Goal: Task Accomplishment & Management: Manage account settings

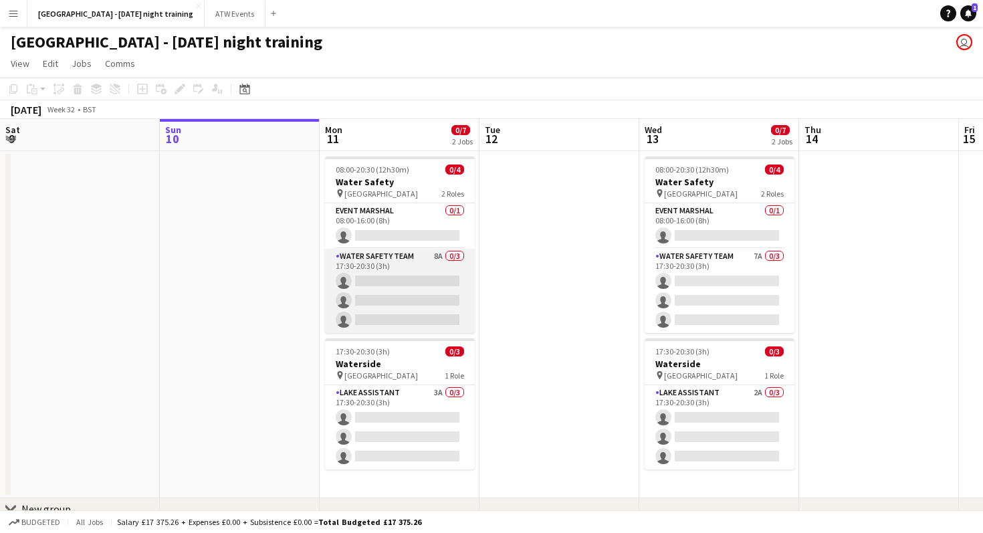
click at [385, 261] on app-card-role "Water Safety Team 8A 0/3 17:30-20:30 (3h) single-neutral-actions single-neutral…" at bounding box center [400, 291] width 150 height 84
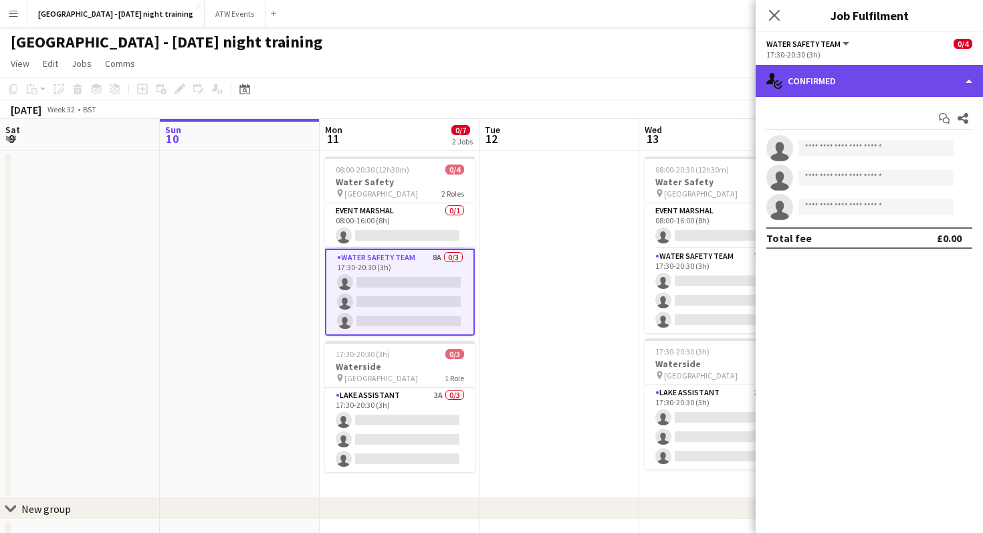
click at [926, 78] on div "single-neutral-actions-check-2 Confirmed" at bounding box center [868, 81] width 227 height 32
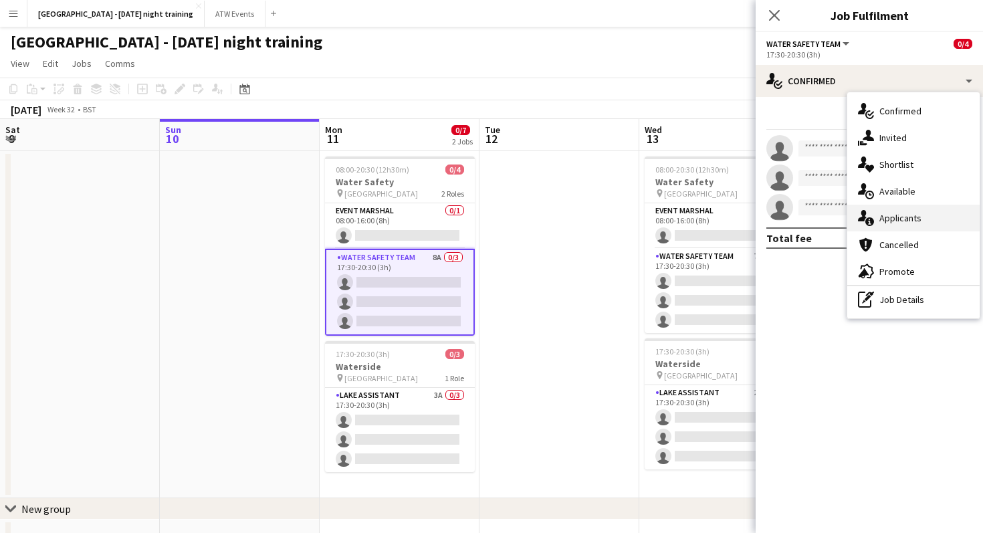
click at [922, 209] on div "single-neutral-actions-information Applicants" at bounding box center [913, 218] width 132 height 27
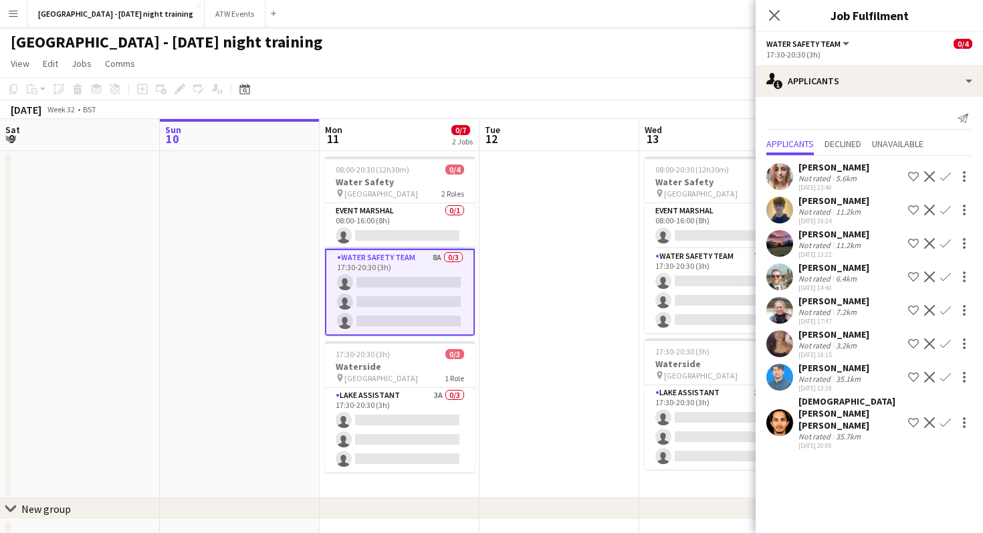
click at [931, 275] on app-icon "Decline" at bounding box center [929, 276] width 11 height 11
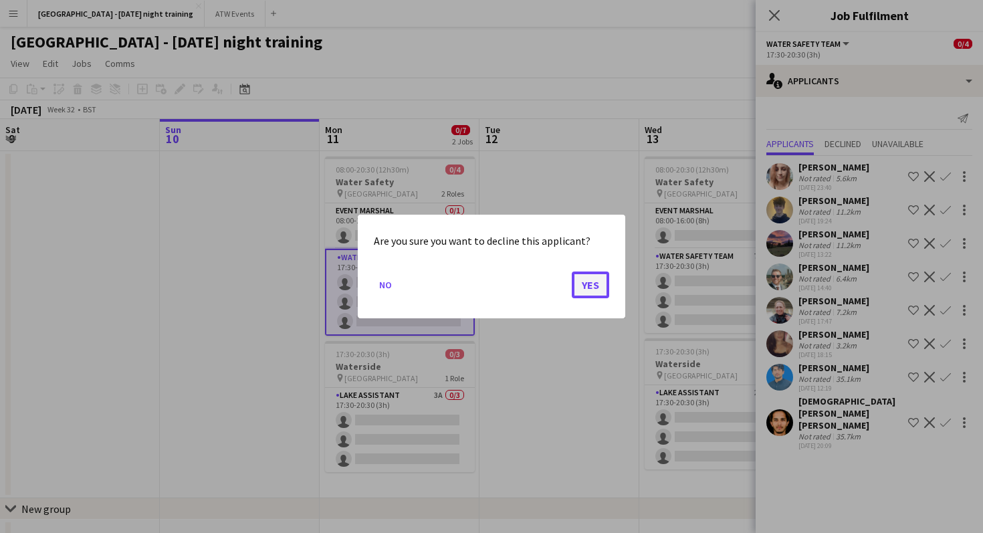
click at [579, 281] on button "Yes" at bounding box center [590, 284] width 37 height 27
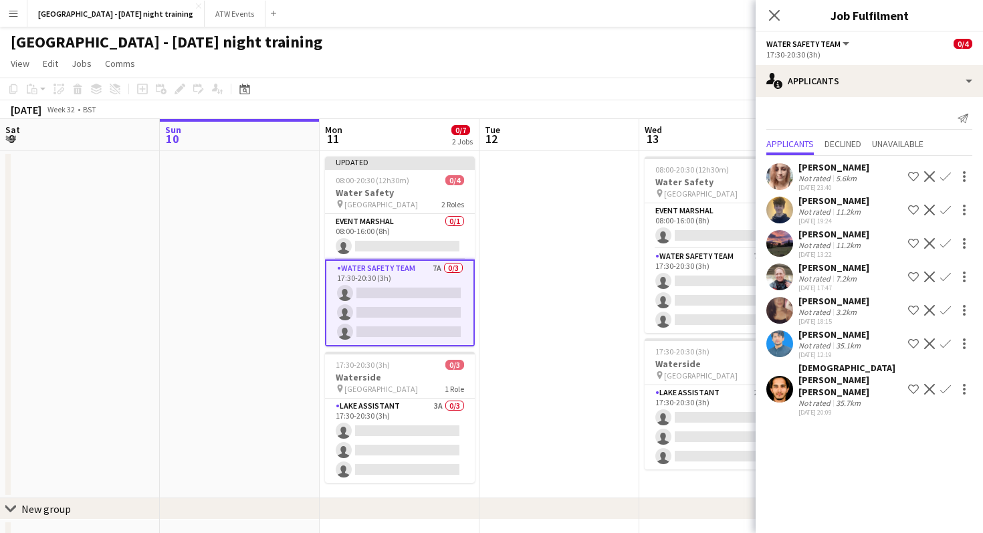
click at [929, 381] on button "Decline" at bounding box center [929, 389] width 16 height 16
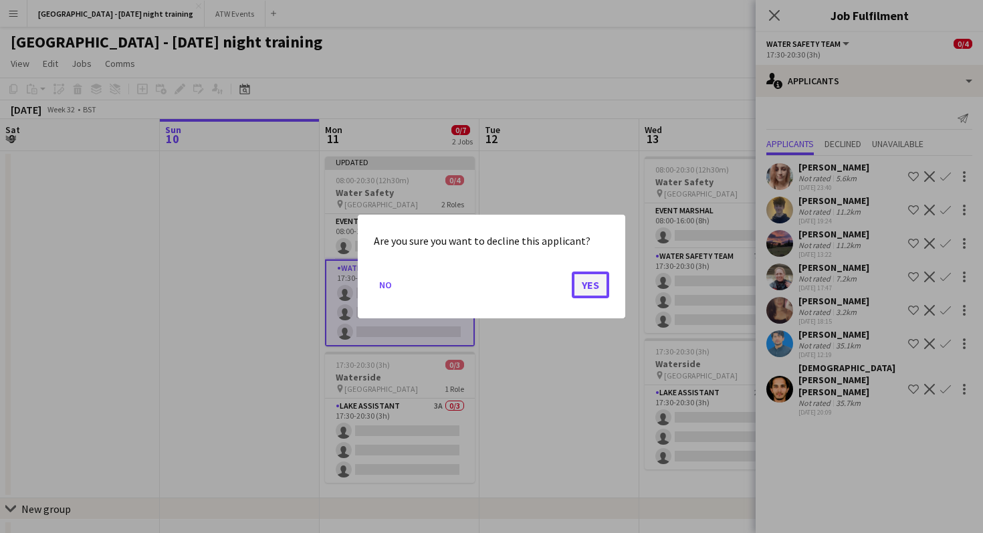
click at [586, 292] on button "Yes" at bounding box center [590, 284] width 37 height 27
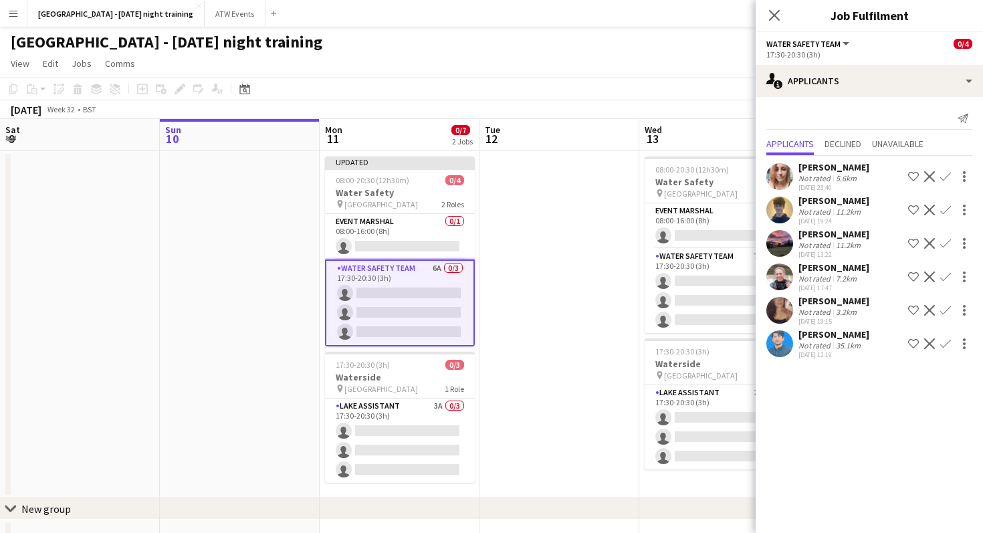
click at [929, 348] on app-icon "Decline" at bounding box center [929, 343] width 11 height 11
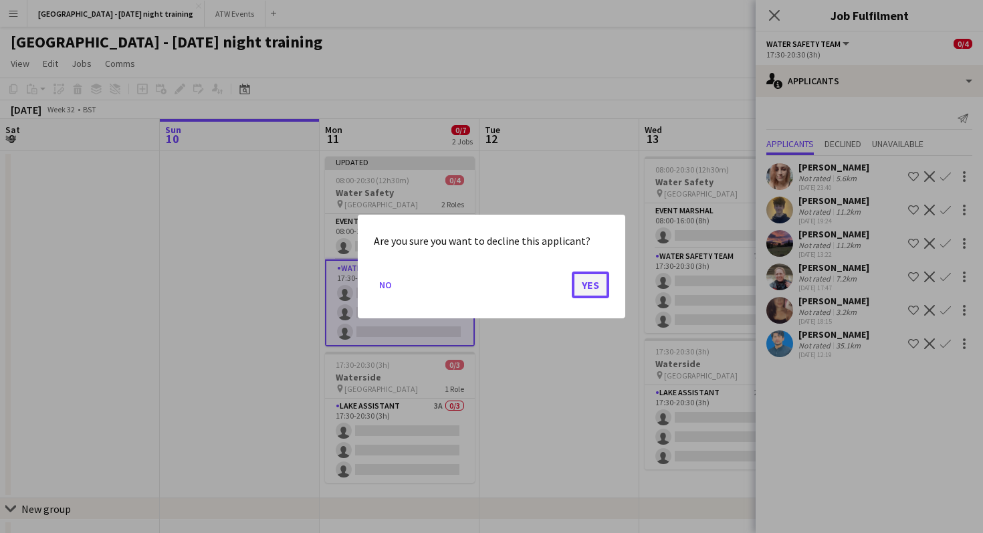
click at [579, 283] on button "Yes" at bounding box center [590, 284] width 37 height 27
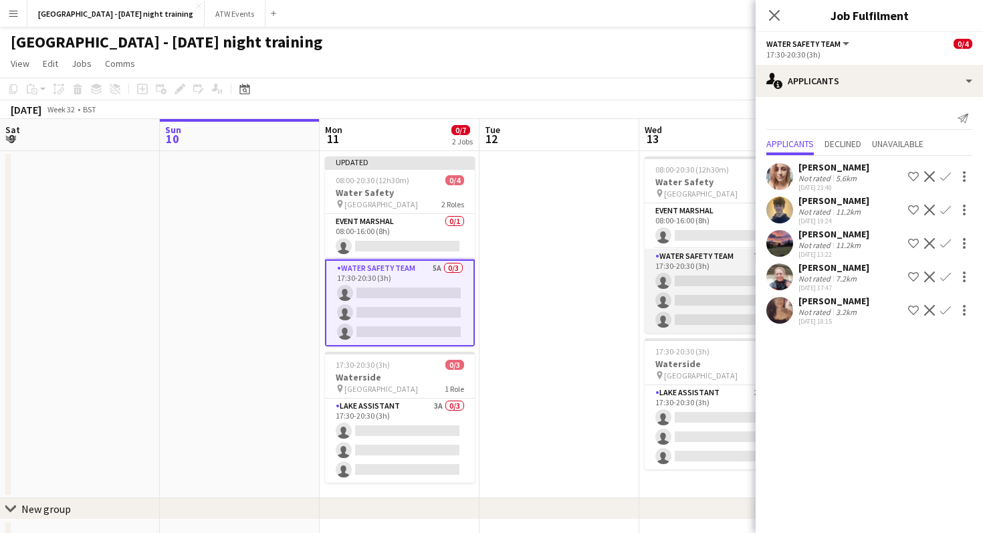
click at [730, 278] on app-card-role "Water Safety Team 7A 0/3 17:30-20:30 (3h) single-neutral-actions single-neutral…" at bounding box center [719, 291] width 150 height 84
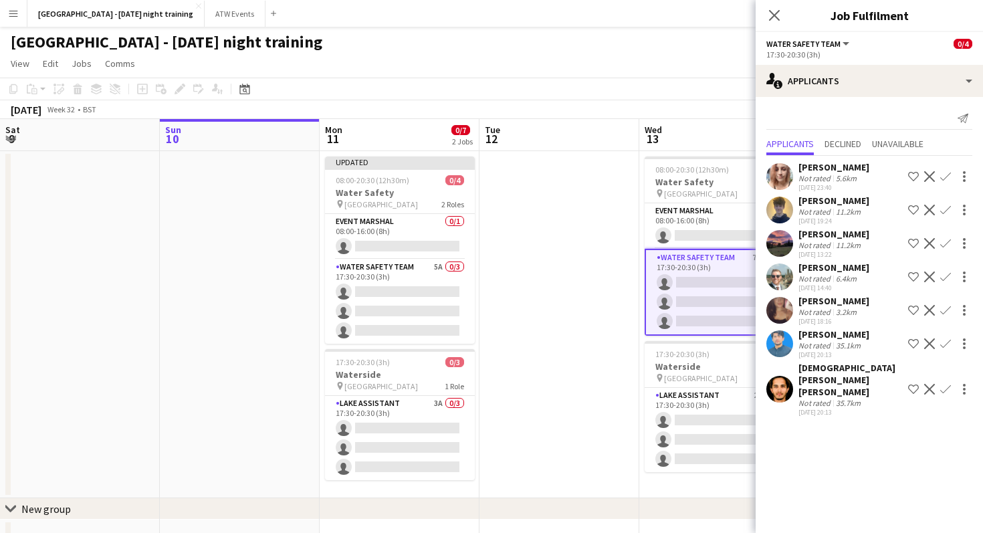
click at [931, 274] on app-icon "Decline" at bounding box center [929, 276] width 11 height 11
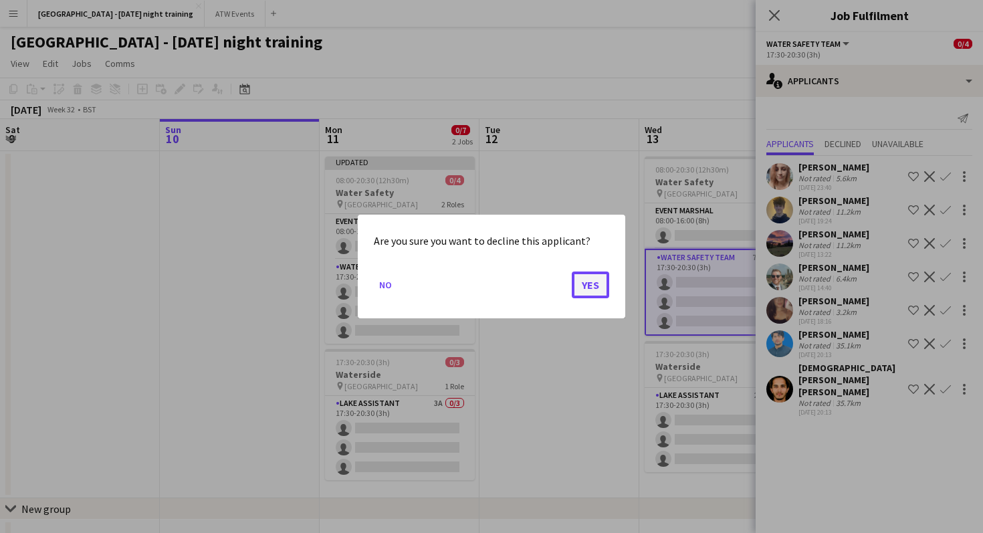
click at [590, 278] on button "Yes" at bounding box center [590, 284] width 37 height 27
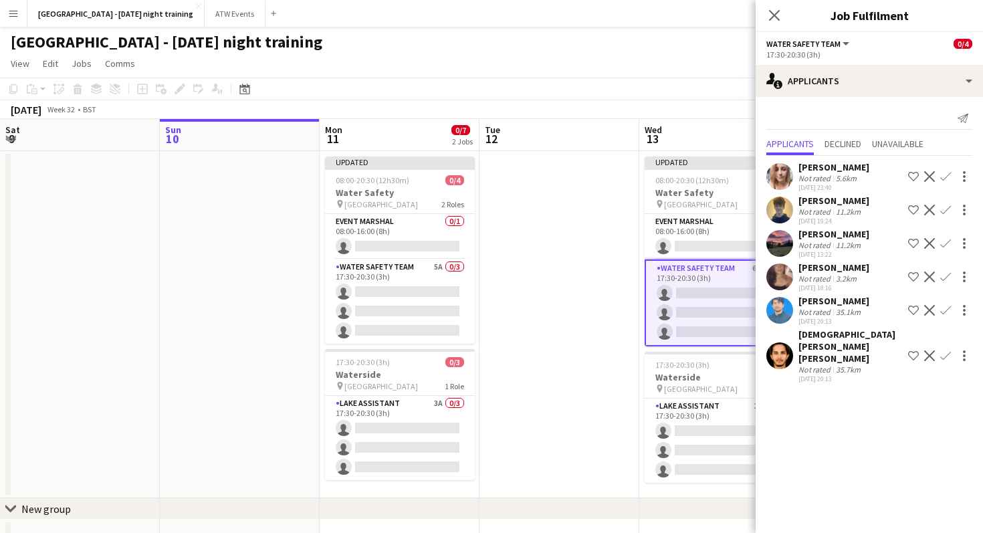
click at [931, 350] on app-icon "Decline" at bounding box center [929, 355] width 11 height 11
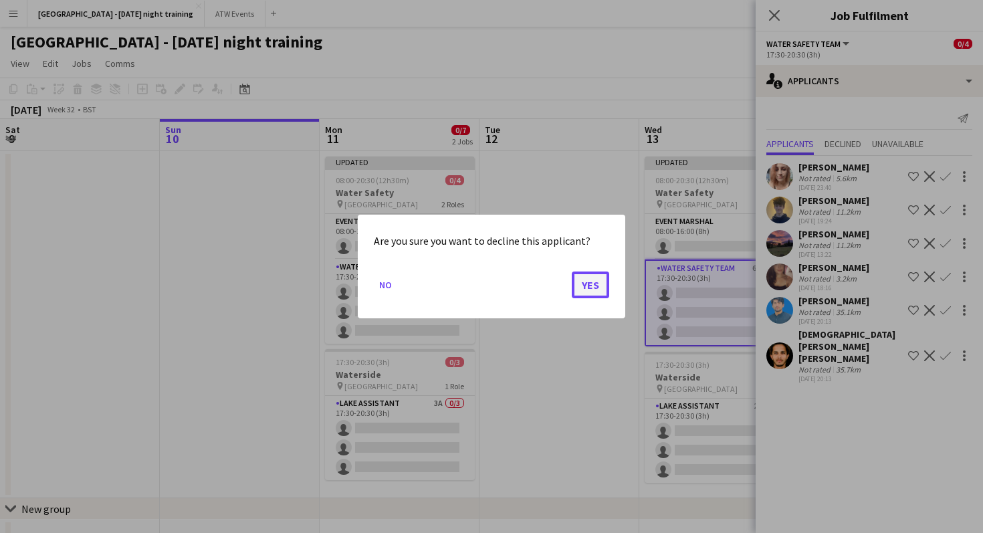
click at [588, 283] on button "Yes" at bounding box center [590, 284] width 37 height 27
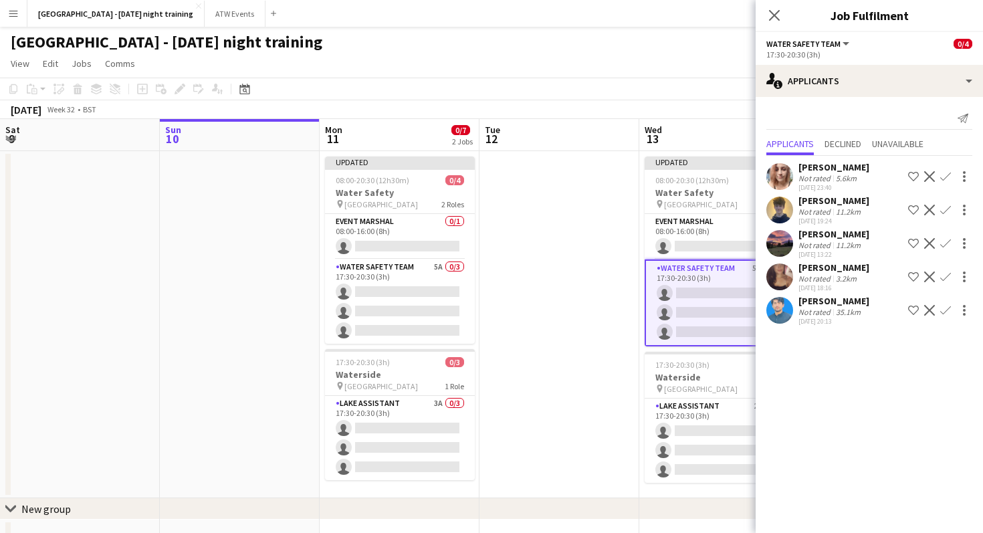
click at [933, 310] on app-icon "Decline" at bounding box center [929, 310] width 11 height 11
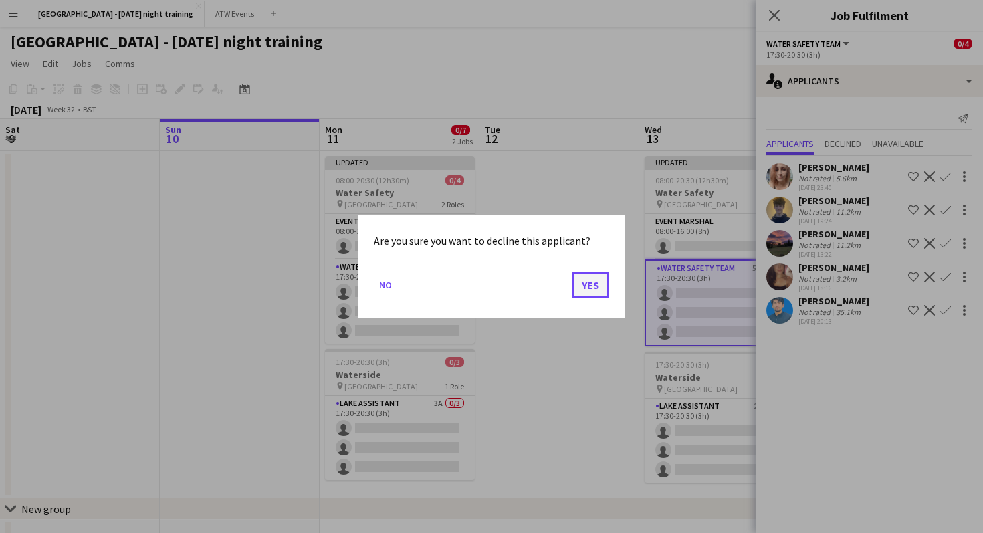
click at [586, 284] on button "Yes" at bounding box center [590, 284] width 37 height 27
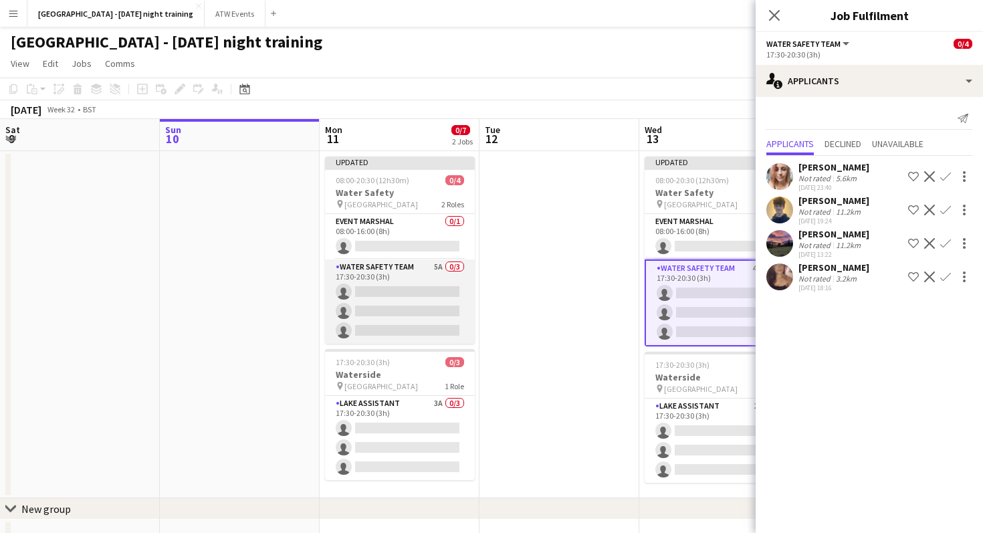
click at [398, 284] on app-card-role "Water Safety Team 5A 0/3 17:30-20:30 (3h) single-neutral-actions single-neutral…" at bounding box center [400, 301] width 150 height 84
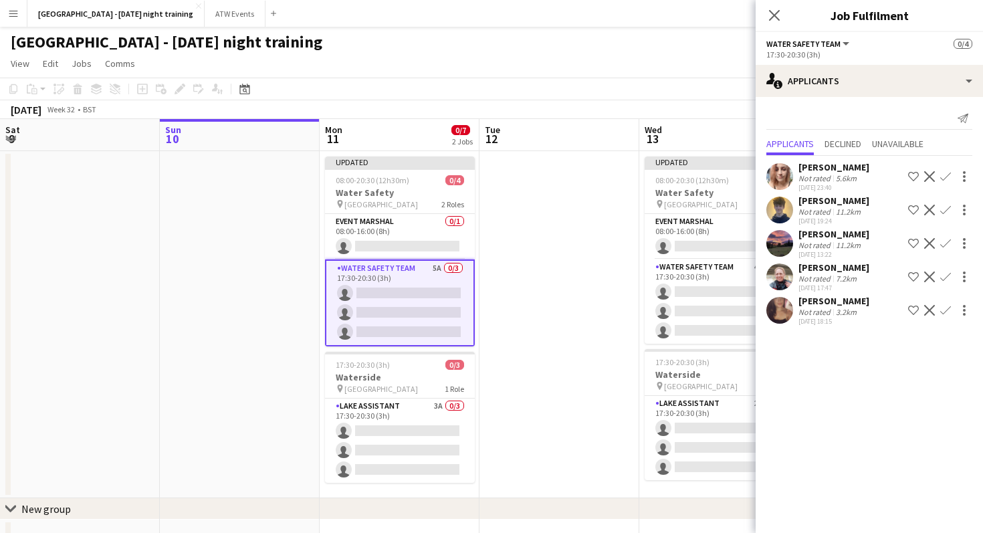
click at [945, 277] on app-icon "Confirm" at bounding box center [945, 276] width 11 height 11
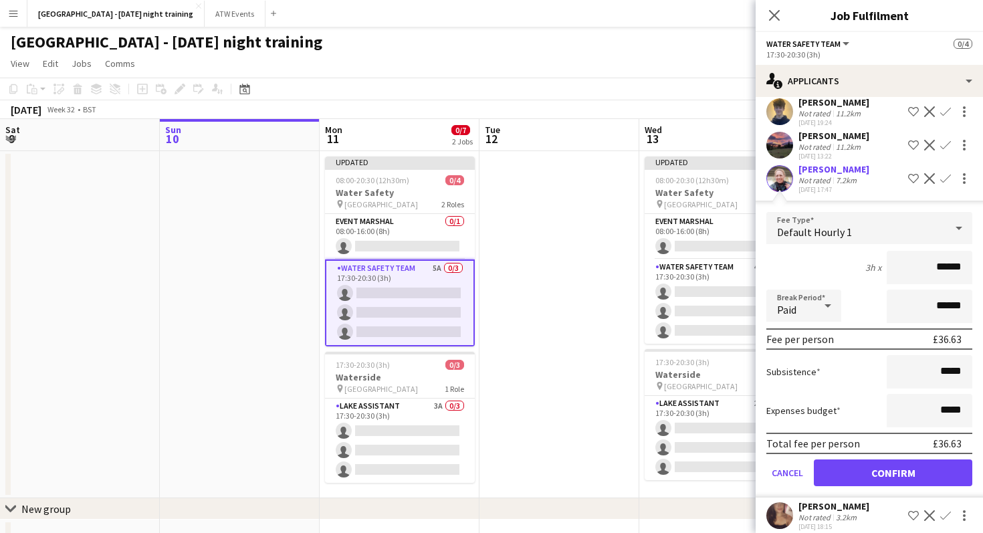
scroll to position [110, 0]
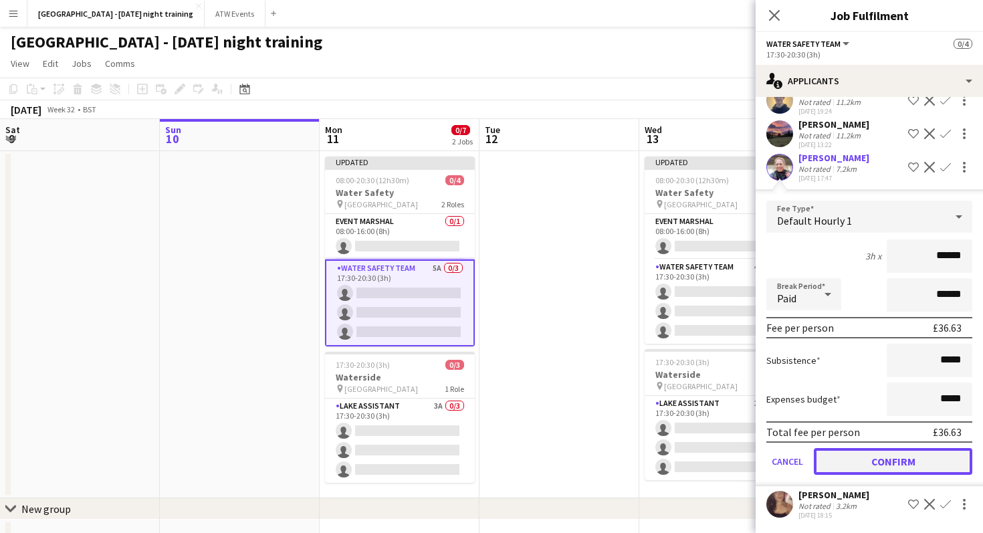
click at [876, 470] on button "Confirm" at bounding box center [893, 461] width 158 height 27
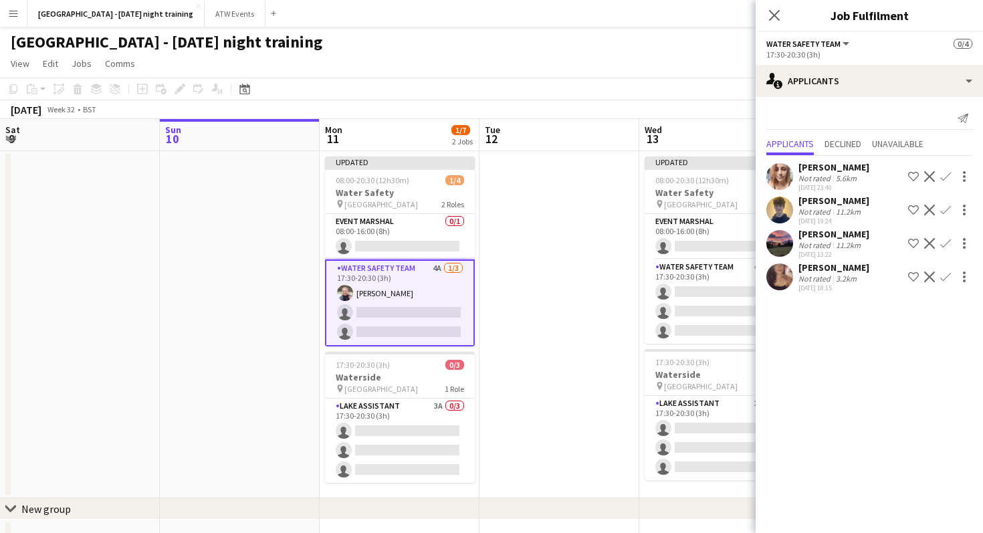
scroll to position [0, 0]
click at [949, 241] on app-icon "Confirm" at bounding box center [945, 243] width 11 height 11
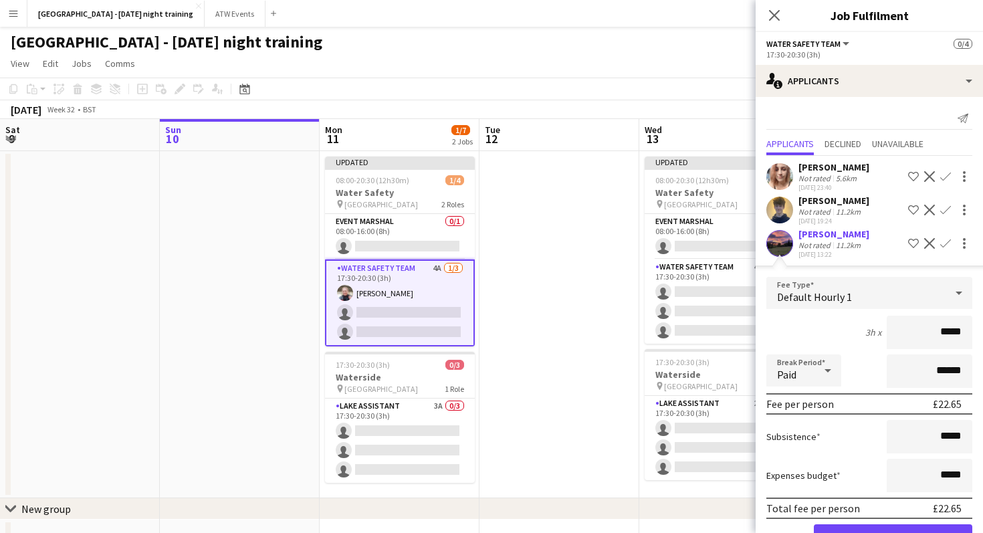
type input "******"
click at [893, 531] on button "Confirm" at bounding box center [893, 537] width 158 height 27
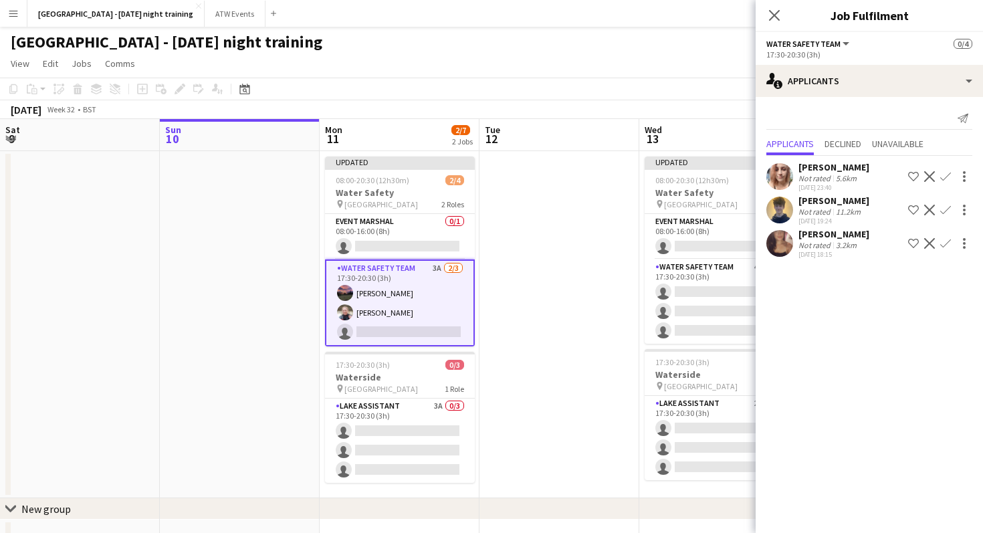
click at [945, 180] on app-icon "Confirm" at bounding box center [945, 176] width 11 height 11
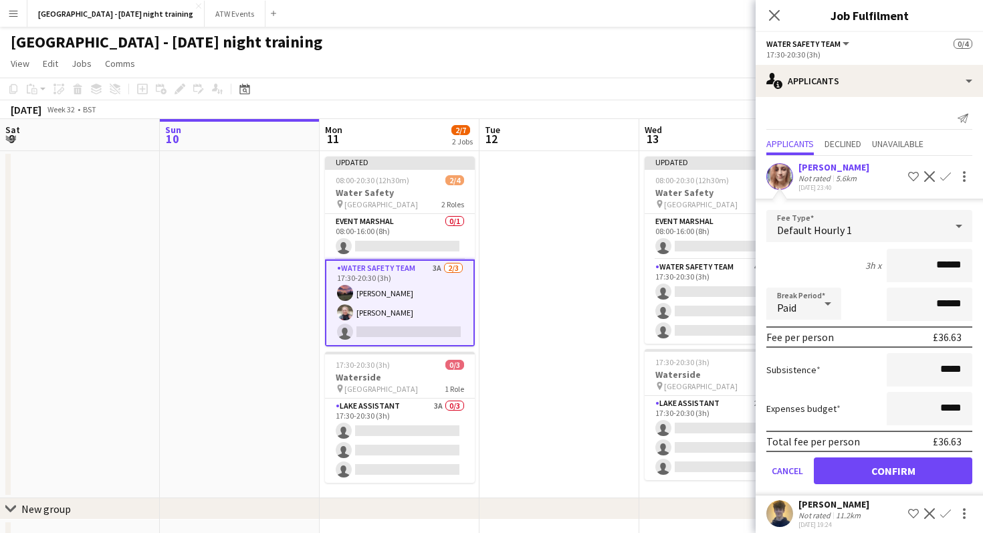
type input "******"
click at [871, 469] on button "Confirm" at bounding box center [893, 470] width 158 height 27
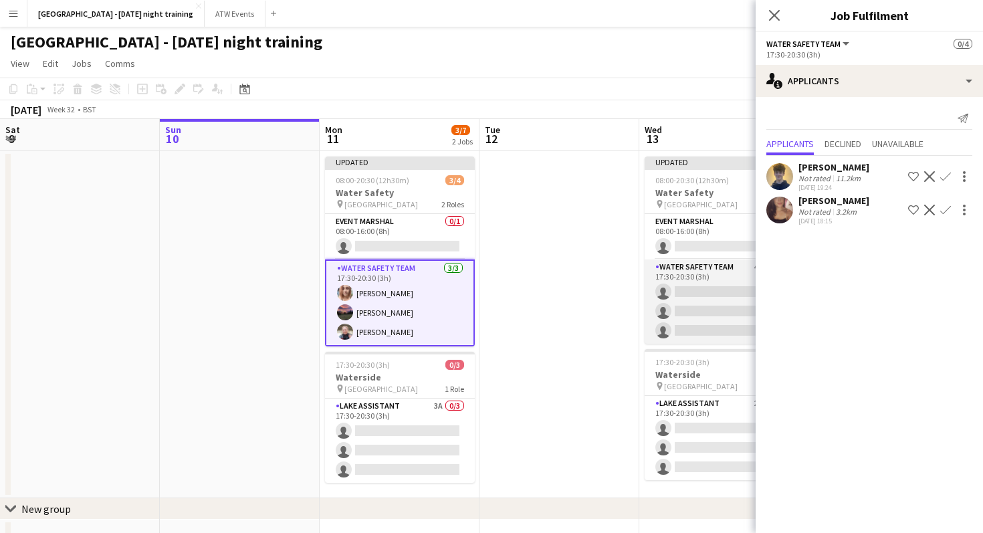
click at [702, 301] on app-card-role "Water Safety Team 4A 0/3 17:30-20:30 (3h) single-neutral-actions single-neutral…" at bounding box center [719, 301] width 150 height 84
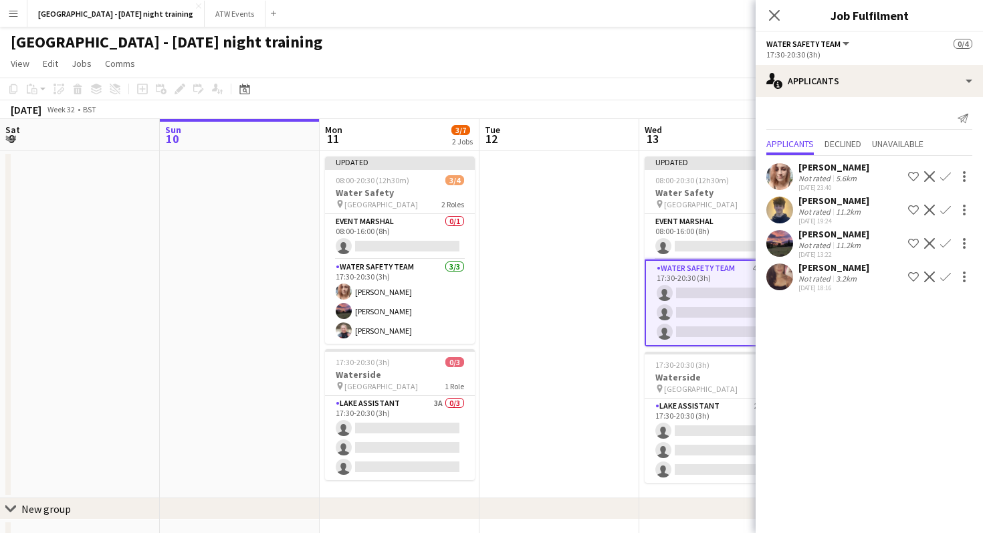
click at [949, 178] on app-icon "Confirm" at bounding box center [945, 176] width 11 height 11
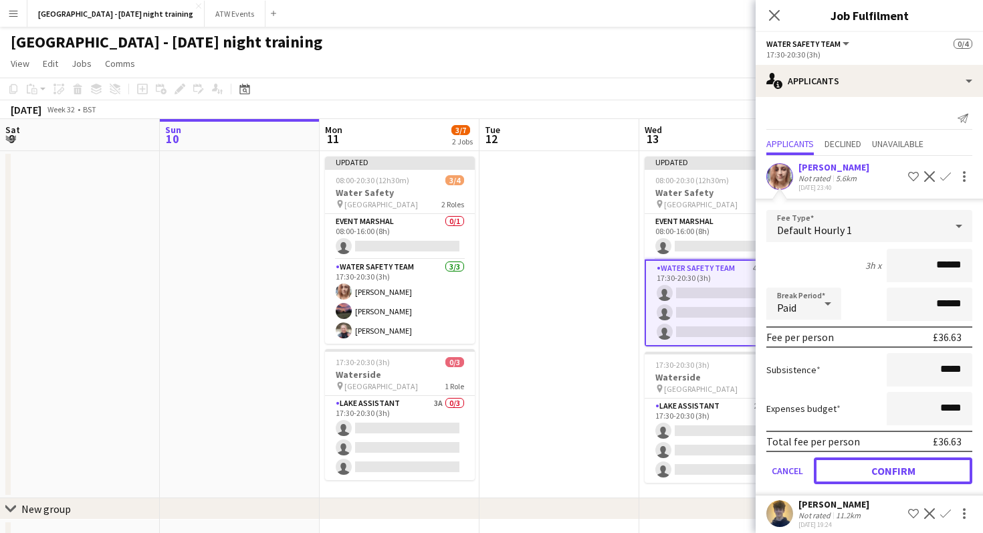
drag, startPoint x: 880, startPoint y: 475, endPoint x: 961, endPoint y: 266, distance: 224.3
click at [961, 266] on form "Fee Type Default Hourly 1 3h x ****** Break Period Paid ****** Fee per person £…" at bounding box center [868, 352] width 227 height 285
click at [956, 262] on input "******" at bounding box center [929, 265] width 86 height 33
drag, startPoint x: 935, startPoint y: 275, endPoint x: 962, endPoint y: 272, distance: 26.9
click at [962, 272] on input "******" at bounding box center [929, 265] width 86 height 33
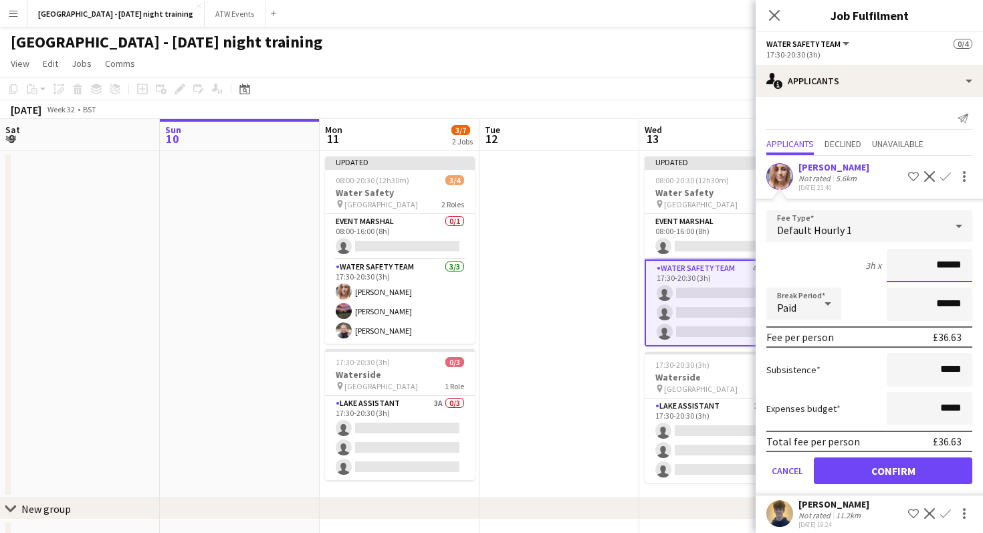
drag, startPoint x: 962, startPoint y: 272, endPoint x: 904, endPoint y: 263, distance: 58.9
click at [904, 263] on input "******" at bounding box center [929, 265] width 86 height 33
click at [938, 263] on input at bounding box center [929, 265] width 86 height 33
type input "******"
click at [864, 475] on button "Confirm" at bounding box center [893, 470] width 158 height 27
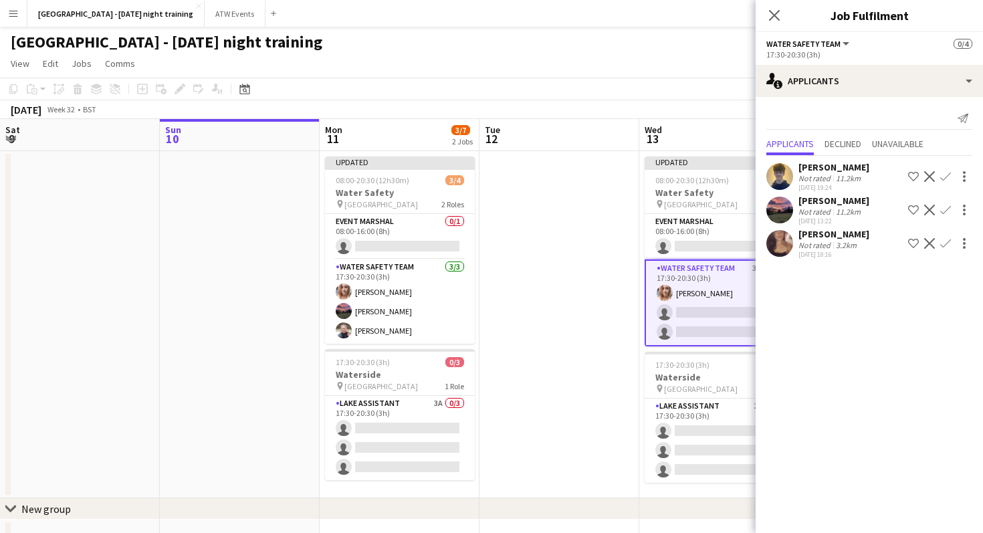
click at [947, 176] on app-icon "Confirm" at bounding box center [945, 176] width 11 height 11
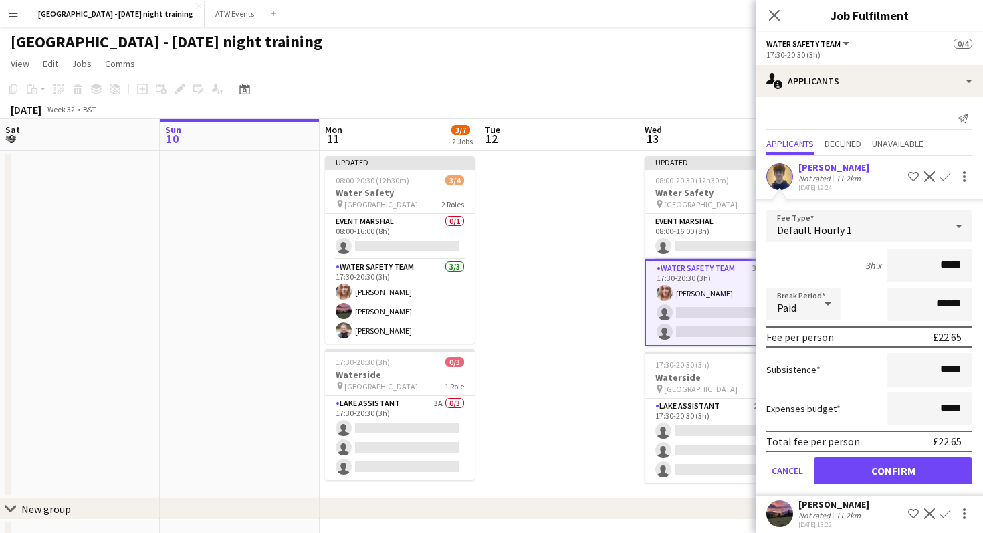
type input "******"
click at [868, 479] on button "Confirm" at bounding box center [893, 470] width 158 height 27
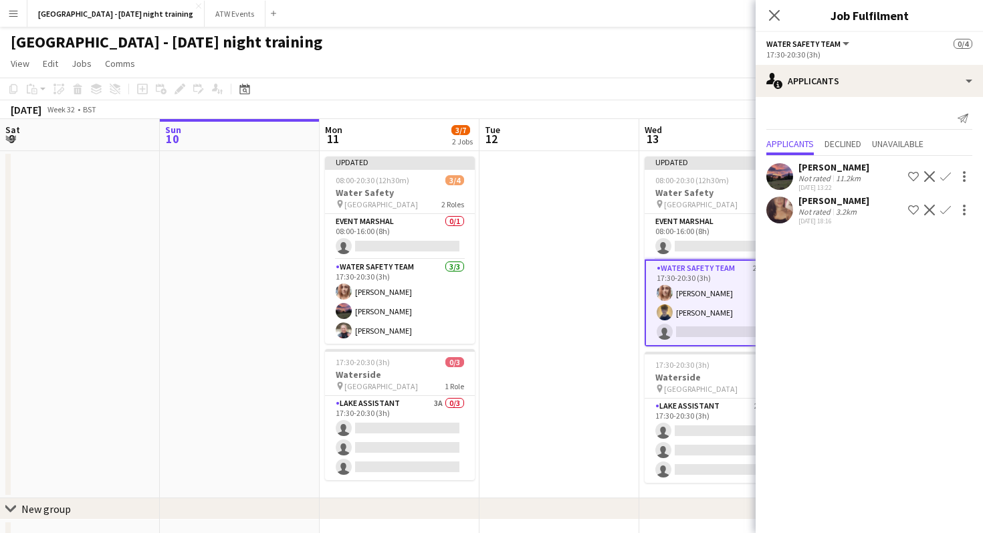
click at [945, 203] on button "Confirm" at bounding box center [945, 210] width 16 height 16
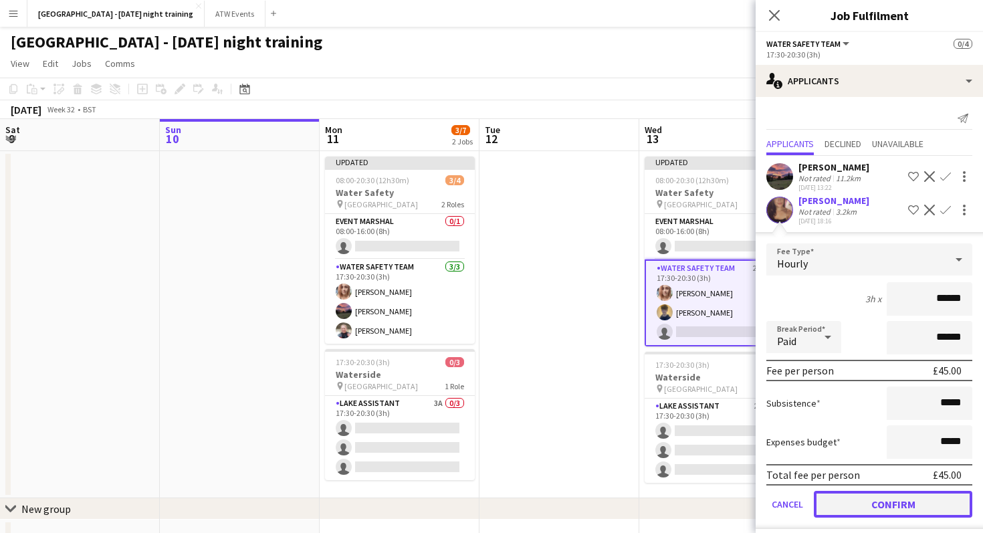
click at [818, 495] on button "Confirm" at bounding box center [893, 504] width 158 height 27
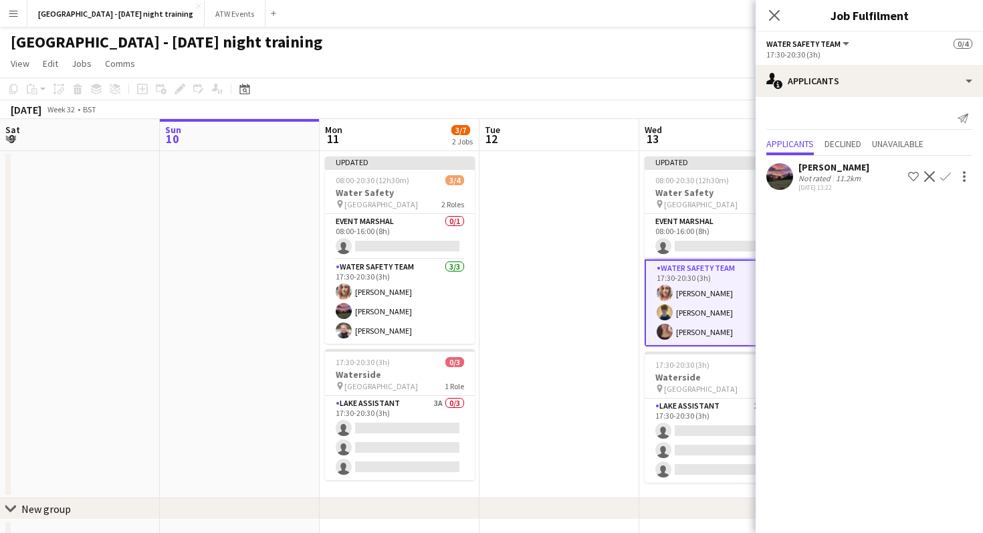
click at [509, 396] on app-date-cell at bounding box center [559, 324] width 160 height 347
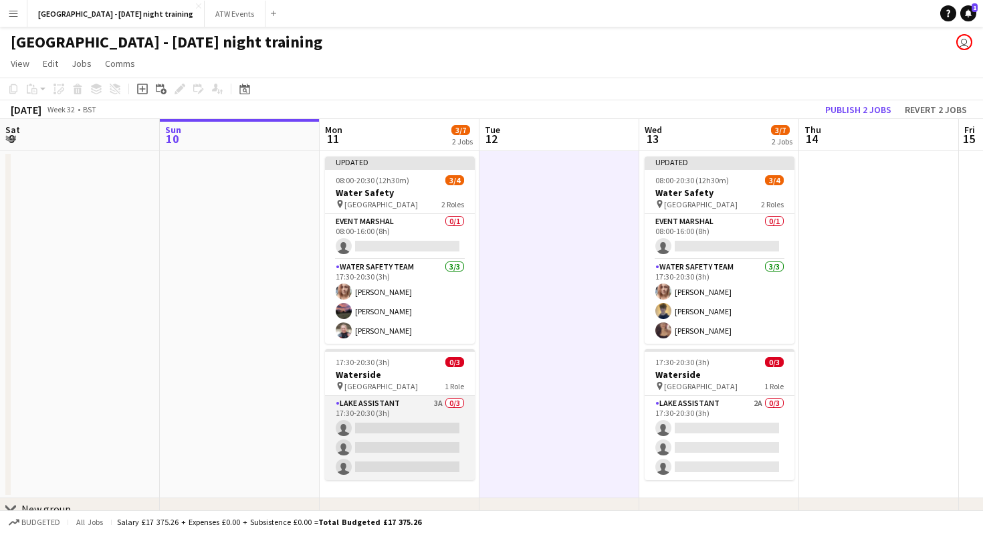
click at [421, 400] on app-card-role "Lake Assistant 3A 0/3 17:30-20:30 (3h) single-neutral-actions single-neutral-ac…" at bounding box center [400, 438] width 150 height 84
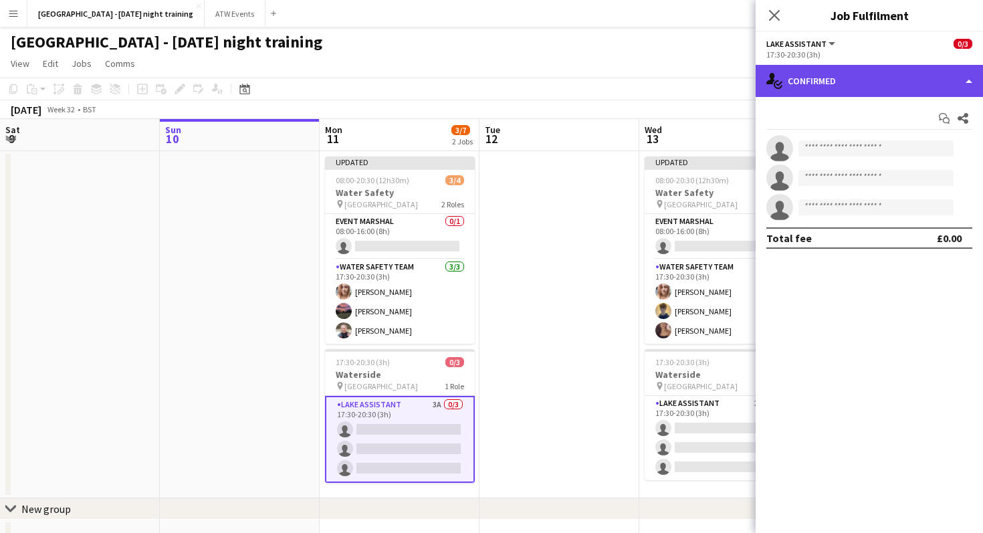
click at [886, 90] on div "single-neutral-actions-check-2 Confirmed" at bounding box center [868, 81] width 227 height 32
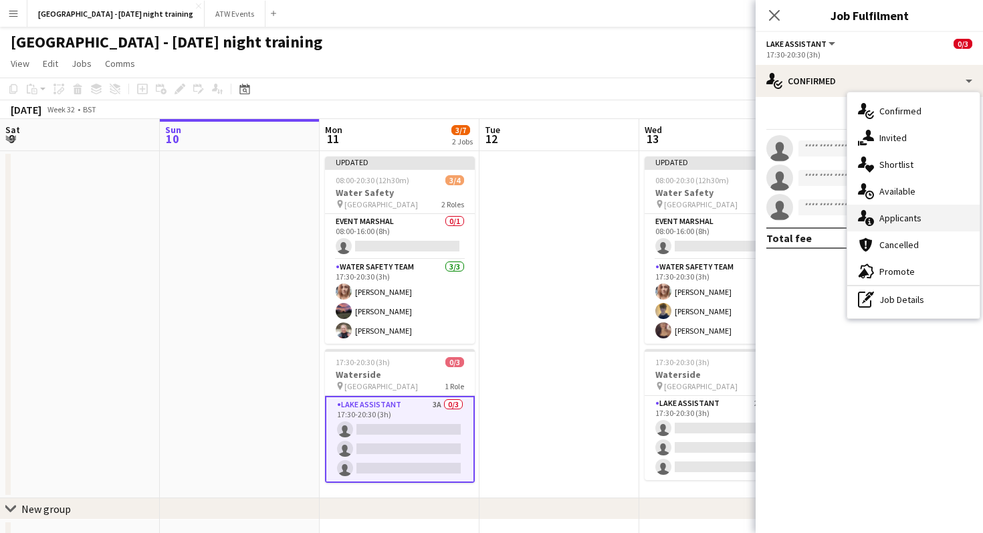
click at [888, 216] on div "single-neutral-actions-information Applicants" at bounding box center [913, 218] width 132 height 27
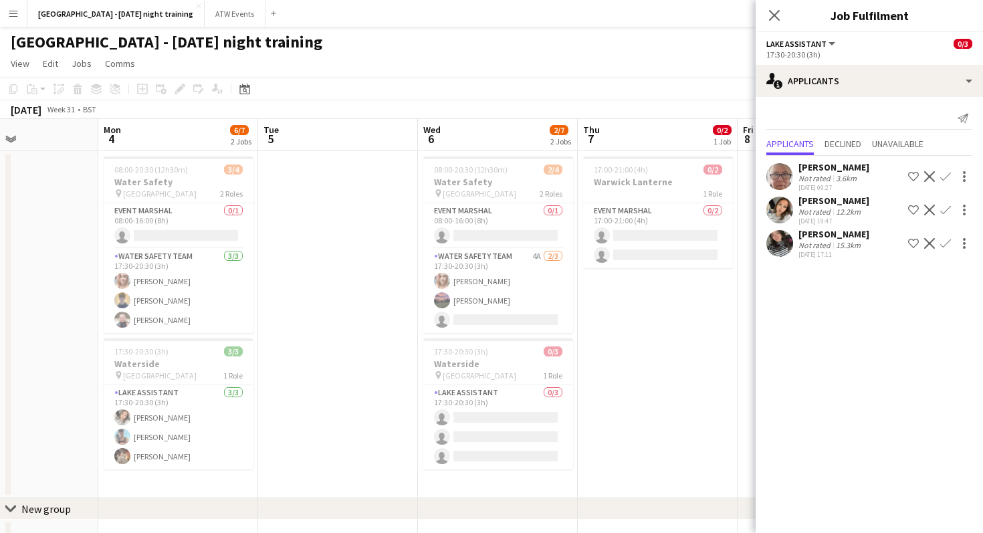
scroll to position [0, 384]
click at [497, 451] on app-card-role "Lake Assistant 0/3 17:30-20:30 (3h) single-neutral-actions single-neutral-actio…" at bounding box center [495, 427] width 150 height 84
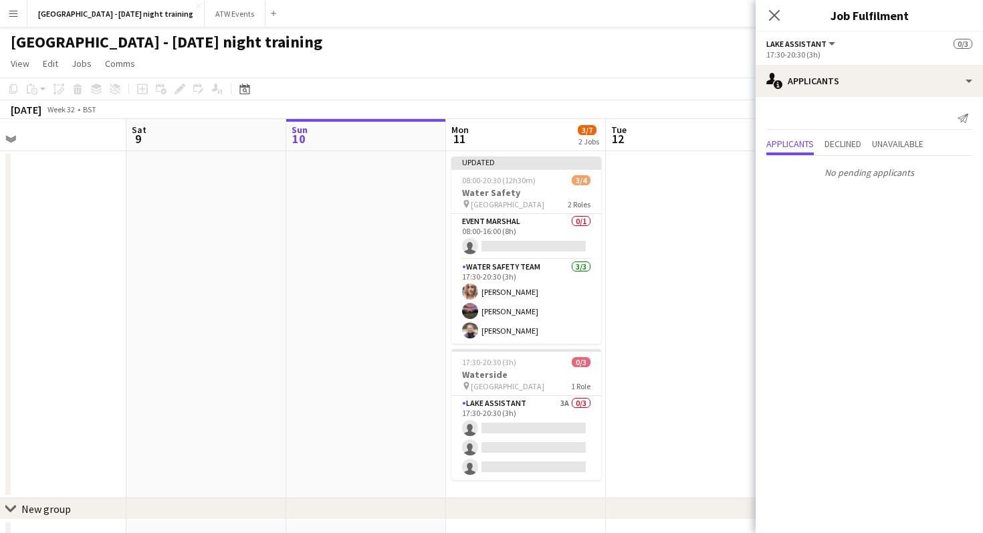
scroll to position [0, 513]
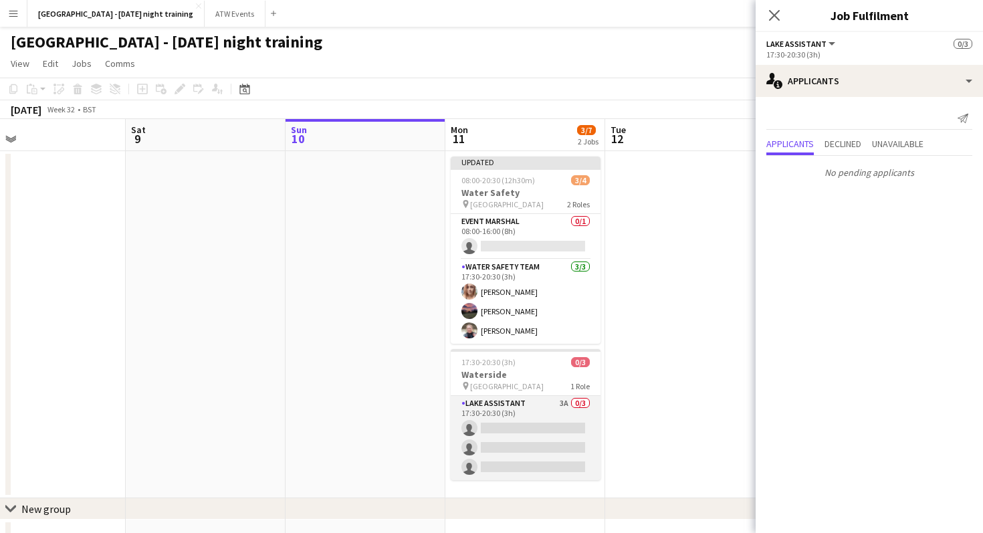
click at [501, 438] on app-card-role "Lake Assistant 3A 0/3 17:30-20:30 (3h) single-neutral-actions single-neutral-ac…" at bounding box center [526, 438] width 150 height 84
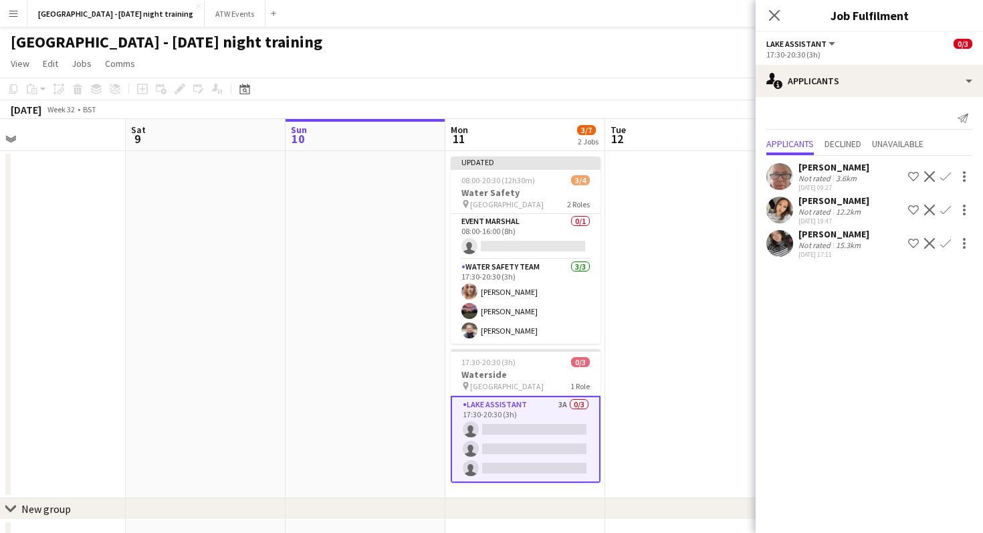
click at [948, 212] on app-icon "Confirm" at bounding box center [945, 210] width 11 height 11
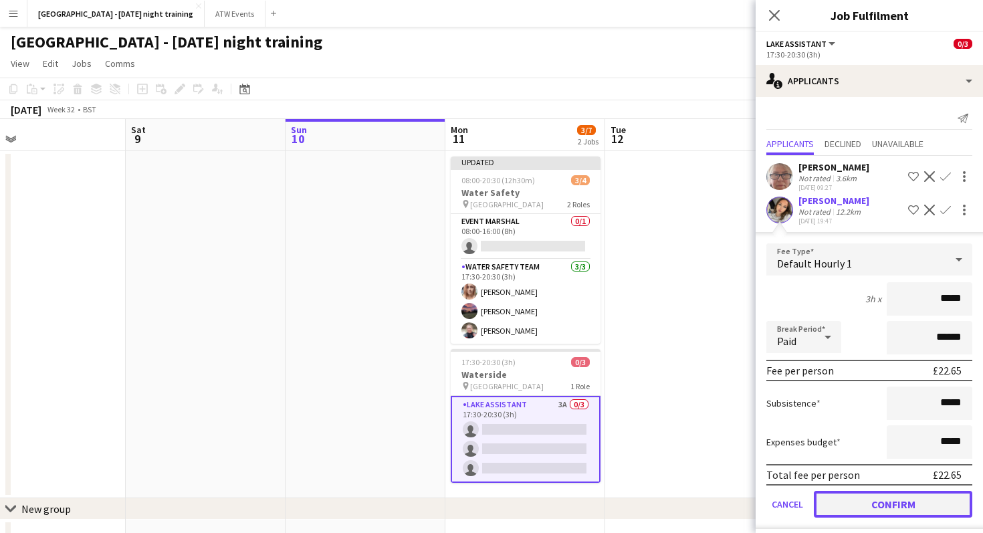
click at [848, 500] on button "Confirm" at bounding box center [893, 504] width 158 height 27
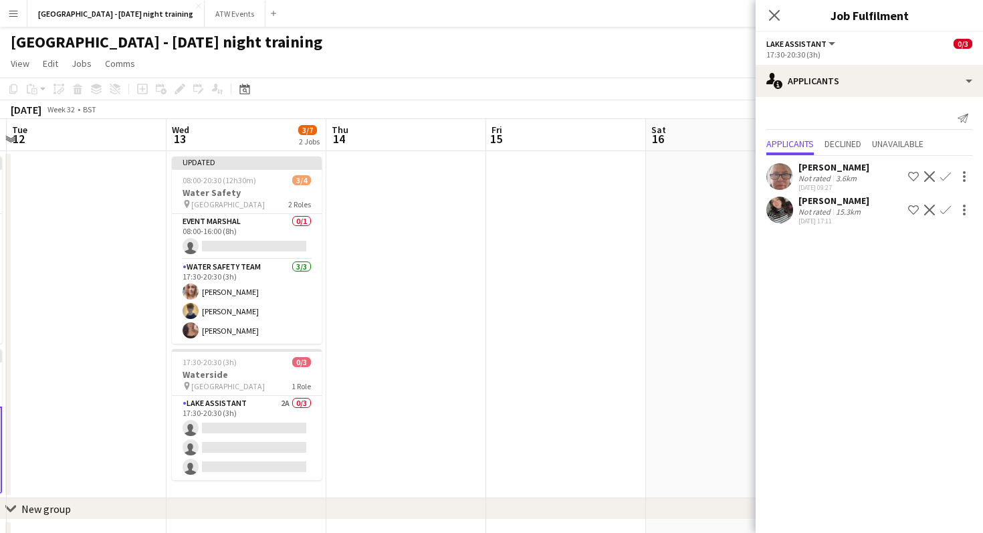
scroll to position [0, 397]
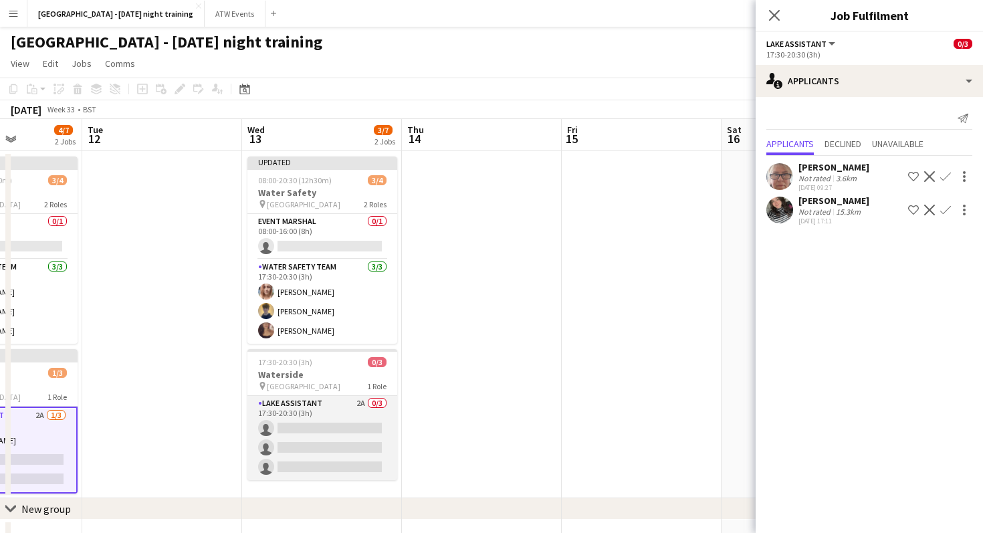
click at [338, 429] on app-card-role "Lake Assistant 2A 0/3 17:30-20:30 (3h) single-neutral-actions single-neutral-ac…" at bounding box center [322, 438] width 150 height 84
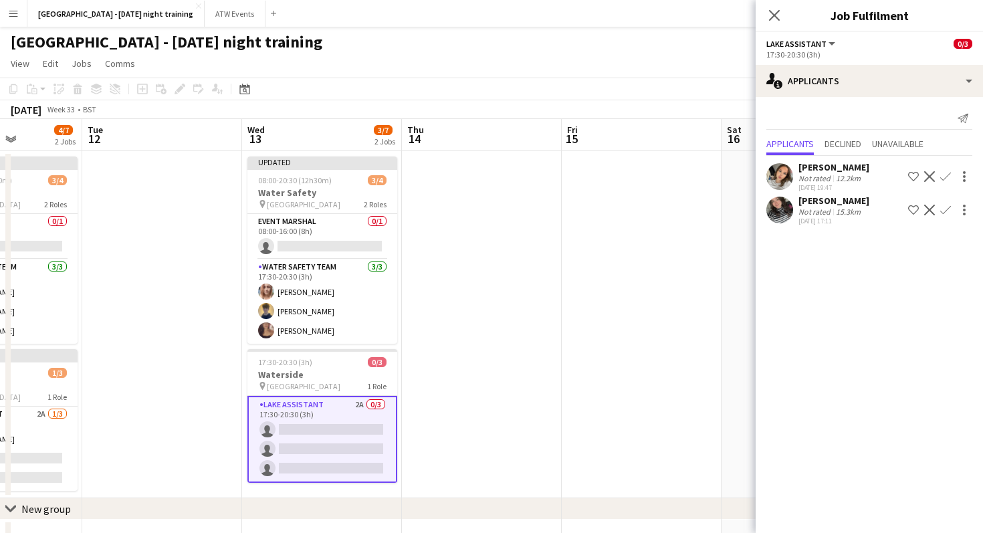
click at [944, 176] on app-icon "Confirm" at bounding box center [945, 176] width 11 height 11
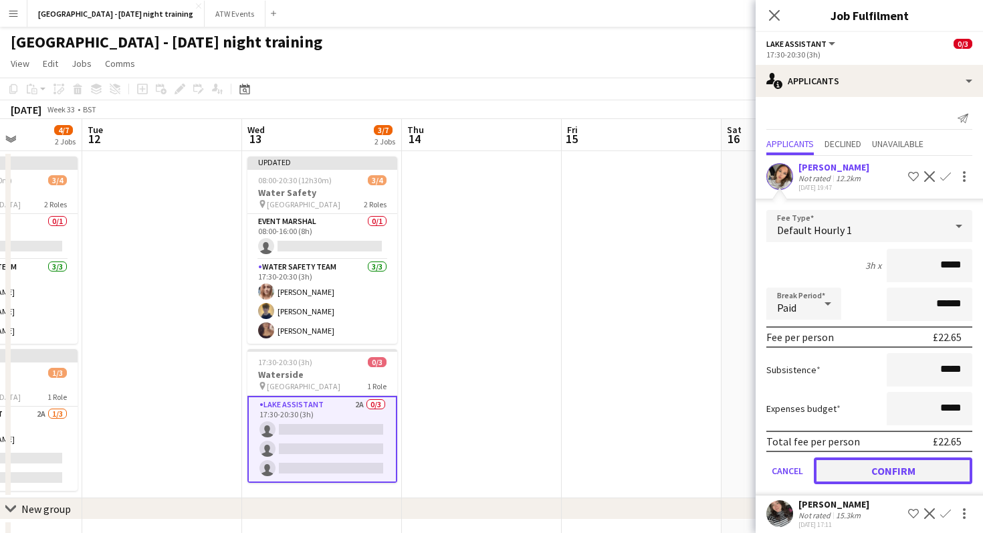
click at [836, 467] on button "Confirm" at bounding box center [893, 470] width 158 height 27
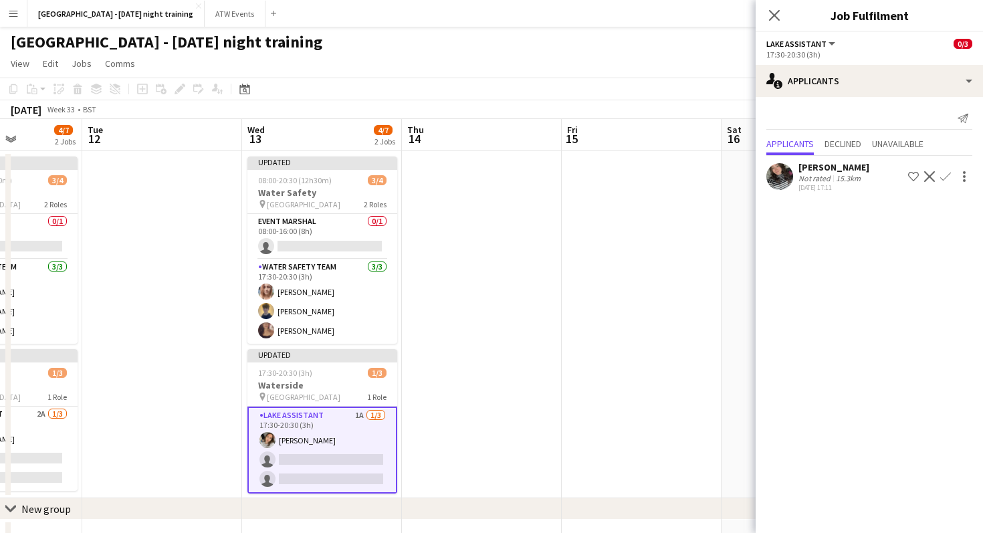
click at [953, 176] on button "Confirm" at bounding box center [945, 176] width 16 height 16
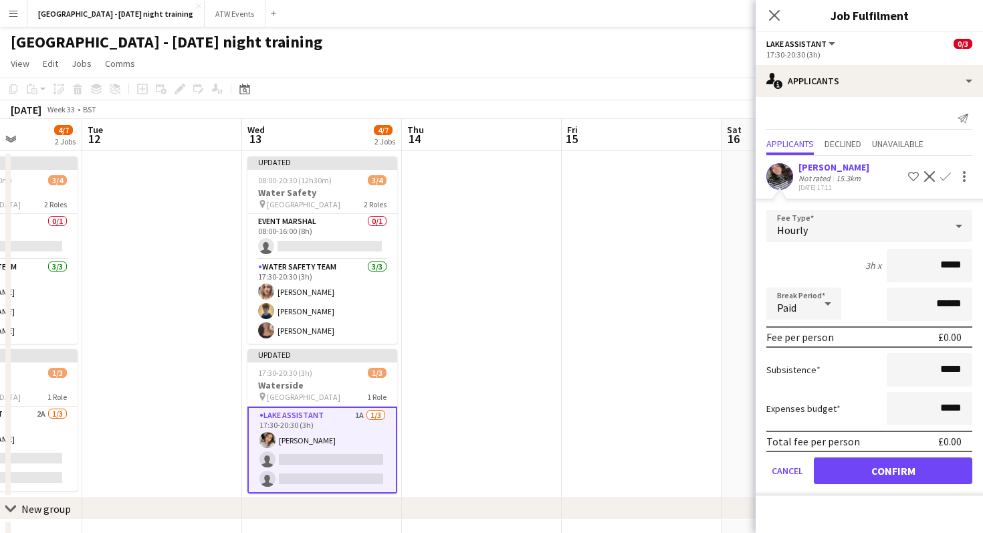
type input "******"
click at [896, 465] on button "Confirm" at bounding box center [893, 470] width 158 height 27
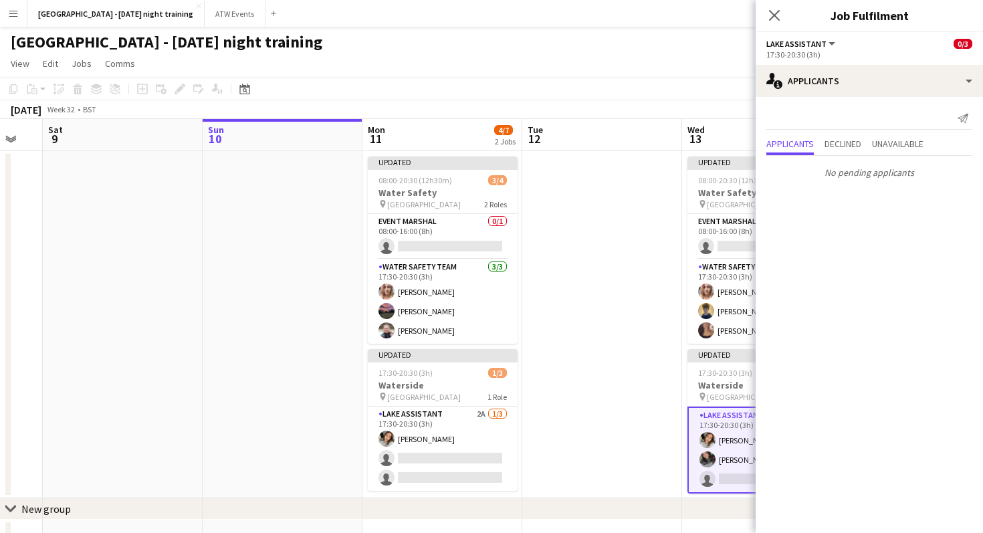
scroll to position [0, 385]
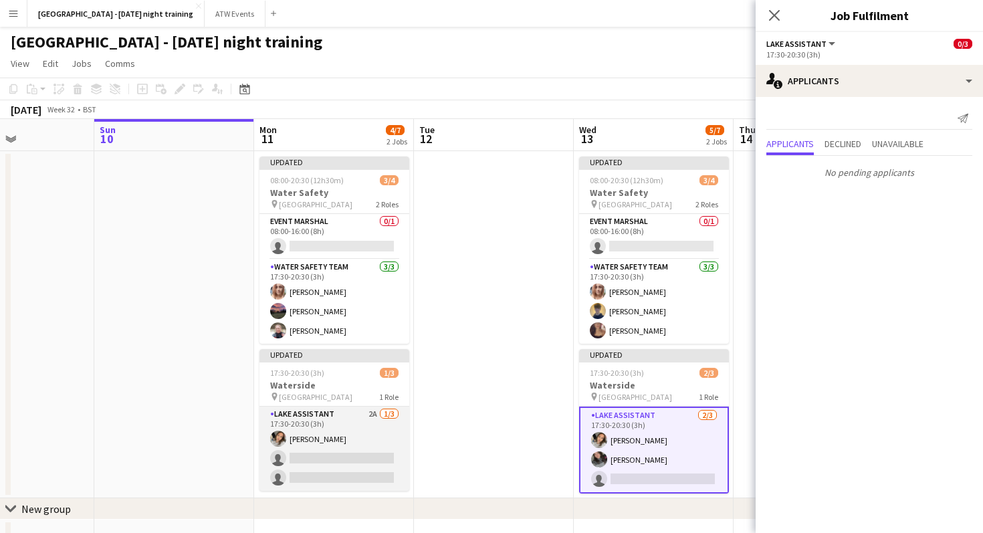
click at [345, 458] on app-card-role "Lake Assistant 2A [DATE] 17:30-20:30 (3h) [PERSON_NAME] single-neutral-actions …" at bounding box center [334, 448] width 150 height 84
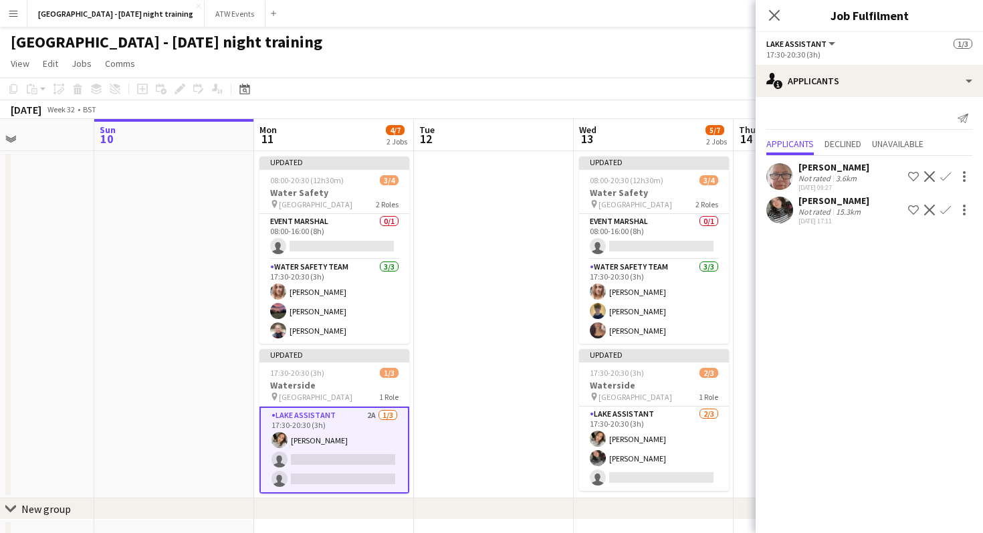
click at [947, 213] on app-icon "Confirm" at bounding box center [945, 210] width 11 height 11
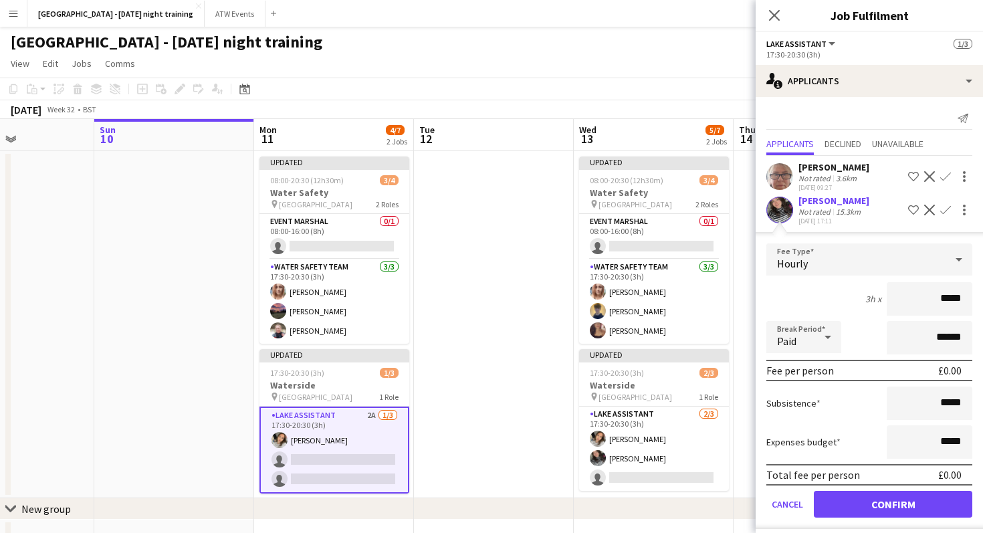
type input "******"
click at [875, 505] on button "Confirm" at bounding box center [893, 504] width 158 height 27
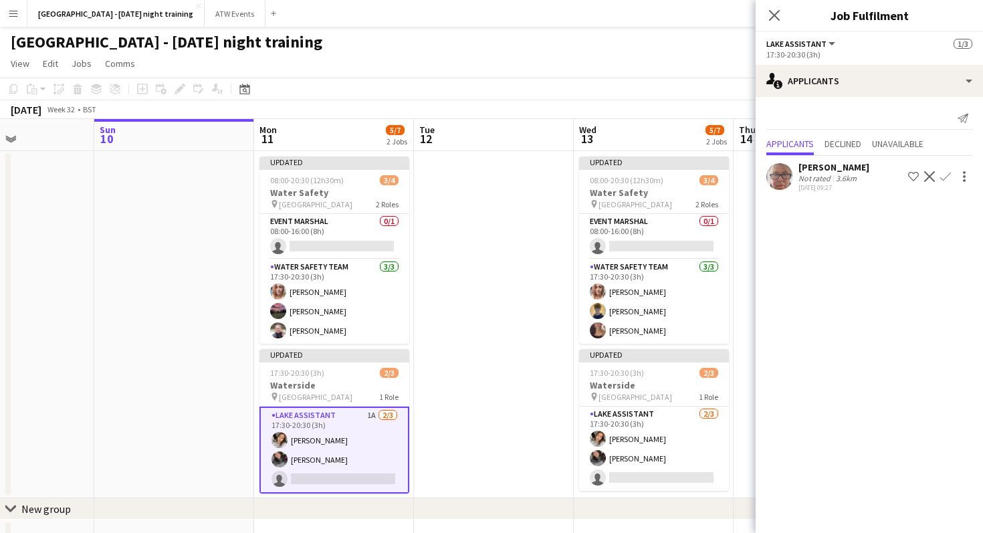
click at [471, 325] on app-date-cell at bounding box center [494, 324] width 160 height 347
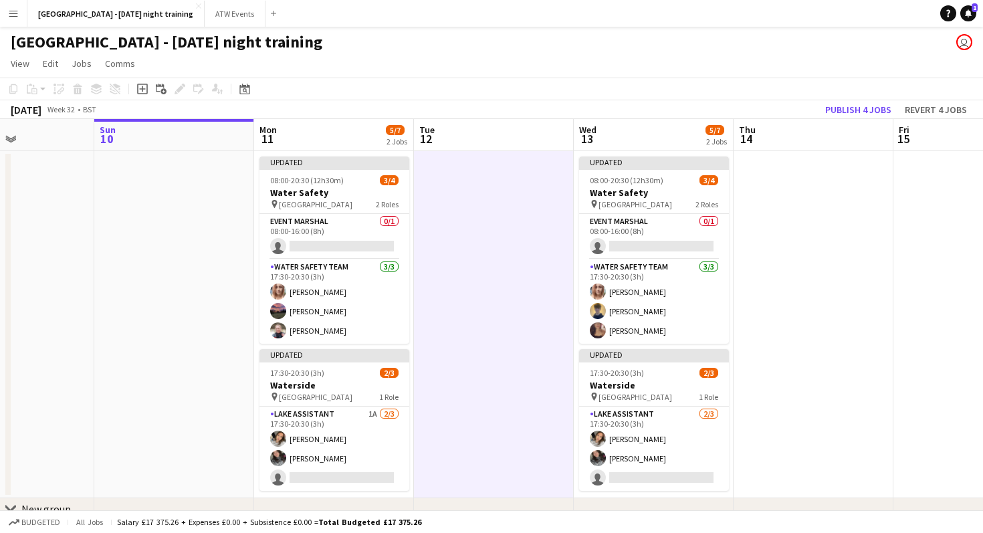
click at [852, 118] on app-calendar "Copy Paste Paste Command V Paste with crew Command Shift V Paste linked Job [GE…" at bounding box center [491, 503] width 983 height 851
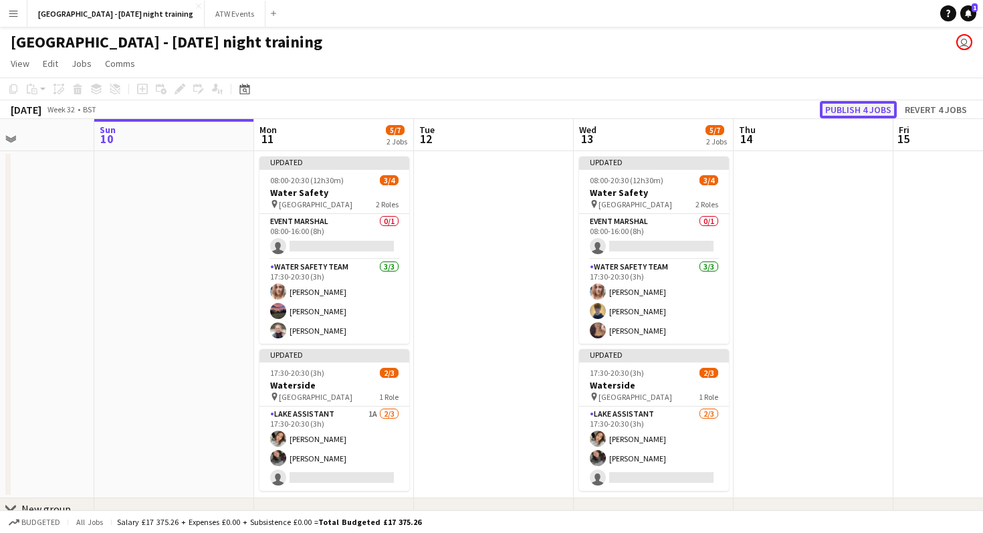
click at [862, 110] on button "Publish 4 jobs" at bounding box center [858, 109] width 77 height 17
